Goal: Task Accomplishment & Management: Use online tool/utility

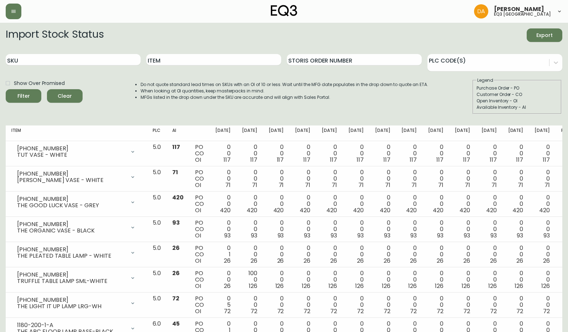
drag, startPoint x: 100, startPoint y: 19, endPoint x: 114, endPoint y: 5, distance: 20.1
click at [101, 16] on div "Dominic Adam eq3 calgary" at bounding box center [284, 11] width 556 height 23
click at [161, 53] on div "Item" at bounding box center [213, 59] width 135 height 23
click at [159, 59] on input "Item" at bounding box center [213, 59] width 135 height 11
type input "alfi"
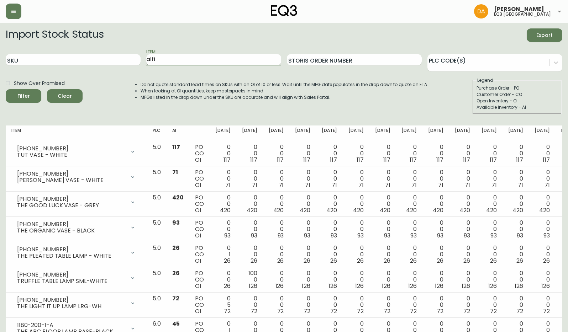
click at [6, 89] on button "Filter" at bounding box center [24, 96] width 36 height 14
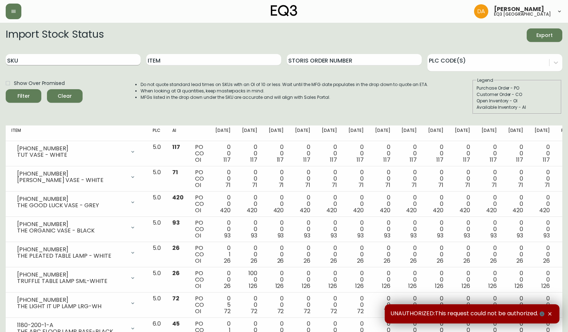
drag, startPoint x: 94, startPoint y: 56, endPoint x: 119, endPoint y: 64, distance: 26.1
click at [96, 57] on input "SKU" at bounding box center [73, 59] width 135 height 11
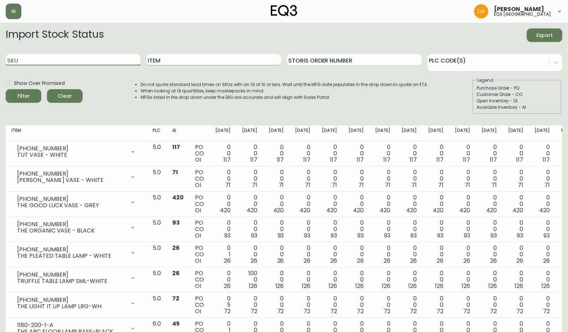
click at [201, 62] on input "Item" at bounding box center [213, 59] width 135 height 11
type input "AZAR"
click at [6, 89] on button "Filter" at bounding box center [24, 96] width 36 height 14
